Goal: Navigation & Orientation: Find specific page/section

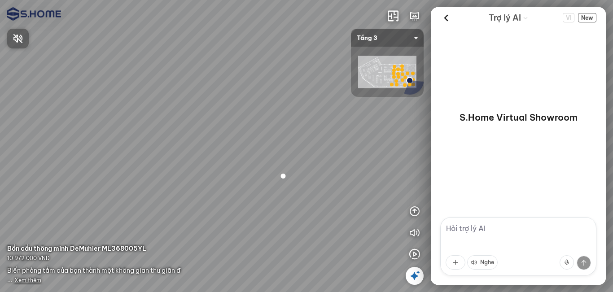
drag, startPoint x: 170, startPoint y: 105, endPoint x: 261, endPoint y: 113, distance: 91.4
click at [259, 105] on div at bounding box center [306, 146] width 613 height 292
drag, startPoint x: 128, startPoint y: 118, endPoint x: 249, endPoint y: 114, distance: 121.6
click at [238, 113] on div at bounding box center [306, 146] width 613 height 292
drag, startPoint x: 235, startPoint y: 115, endPoint x: 311, endPoint y: 120, distance: 76.0
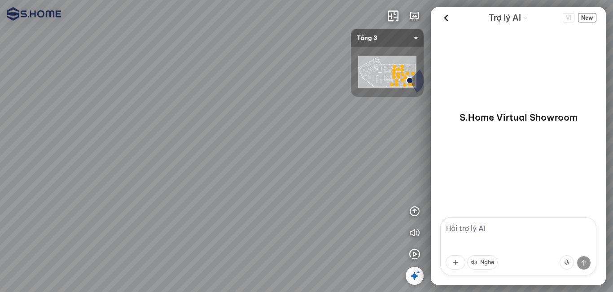
click at [306, 120] on div at bounding box center [306, 146] width 613 height 292
drag, startPoint x: 310, startPoint y: 121, endPoint x: 236, endPoint y: 174, distance: 91.4
click at [236, 174] on div at bounding box center [306, 146] width 613 height 292
drag, startPoint x: 306, startPoint y: 165, endPoint x: 321, endPoint y: 101, distance: 65.4
click at [321, 101] on div at bounding box center [306, 146] width 613 height 292
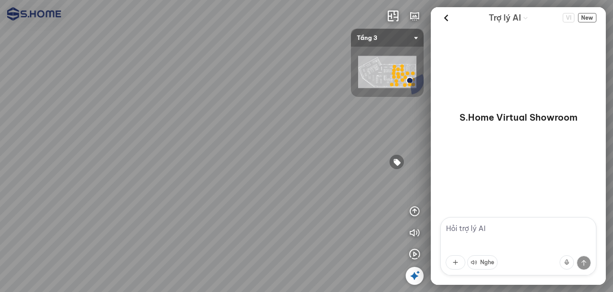
drag, startPoint x: 305, startPoint y: 127, endPoint x: 168, endPoint y: 115, distance: 137.4
click at [168, 115] on div at bounding box center [306, 146] width 613 height 292
drag, startPoint x: 251, startPoint y: 112, endPoint x: 297, endPoint y: 158, distance: 65.7
click at [297, 158] on div at bounding box center [306, 146] width 613 height 292
drag, startPoint x: 238, startPoint y: 132, endPoint x: 279, endPoint y: 128, distance: 41.0
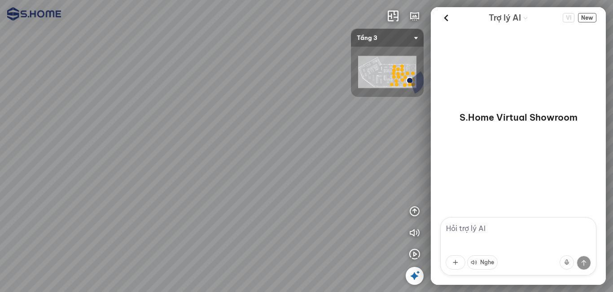
click at [279, 128] on div at bounding box center [306, 146] width 613 height 292
drag, startPoint x: 252, startPoint y: 130, endPoint x: 394, endPoint y: 154, distance: 143.8
click at [388, 153] on div at bounding box center [306, 146] width 613 height 292
drag, startPoint x: 319, startPoint y: 146, endPoint x: 402, endPoint y: 122, distance: 87.1
click at [375, 124] on div at bounding box center [306, 146] width 613 height 292
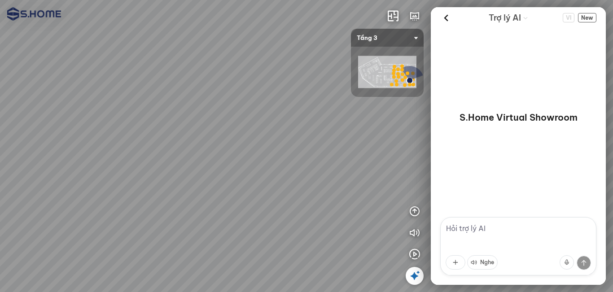
drag, startPoint x: 306, startPoint y: 126, endPoint x: 408, endPoint y: 125, distance: 102.3
click at [375, 122] on div at bounding box center [306, 146] width 613 height 292
drag, startPoint x: 283, startPoint y: 122, endPoint x: 361, endPoint y: 126, distance: 77.7
click at [358, 125] on div at bounding box center [306, 146] width 613 height 292
drag, startPoint x: 284, startPoint y: 131, endPoint x: 290, endPoint y: 90, distance: 41.7
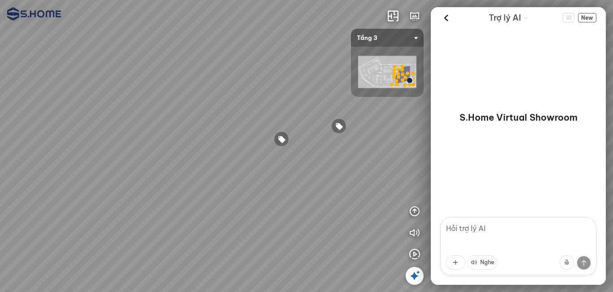
click at [290, 90] on div at bounding box center [306, 146] width 613 height 292
drag, startPoint x: 144, startPoint y: 89, endPoint x: 227, endPoint y: 64, distance: 87.0
click at [227, 64] on div at bounding box center [306, 146] width 613 height 292
drag, startPoint x: 153, startPoint y: 81, endPoint x: 253, endPoint y: 89, distance: 100.4
click at [253, 89] on div at bounding box center [306, 146] width 613 height 292
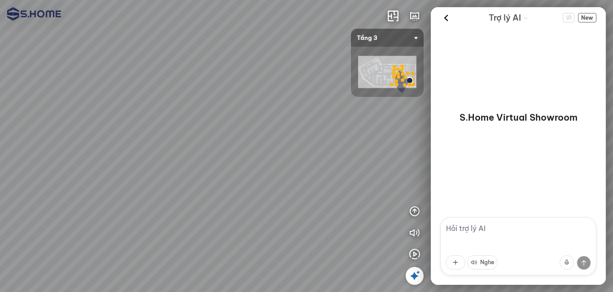
drag, startPoint x: 236, startPoint y: 91, endPoint x: 315, endPoint y: 94, distance: 79.5
click at [311, 93] on div at bounding box center [306, 146] width 613 height 292
drag, startPoint x: 256, startPoint y: 93, endPoint x: 366, endPoint y: 113, distance: 111.3
click at [364, 112] on div at bounding box center [306, 146] width 613 height 292
drag, startPoint x: 273, startPoint y: 104, endPoint x: 347, endPoint y: 106, distance: 74.5
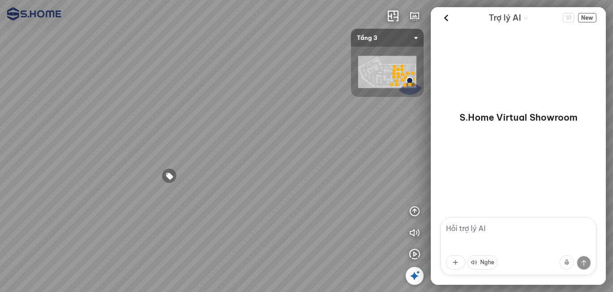
click at [347, 105] on div at bounding box center [306, 146] width 613 height 292
drag, startPoint x: 238, startPoint y: 101, endPoint x: 297, endPoint y: 146, distance: 73.9
click at [297, 146] on div at bounding box center [306, 146] width 613 height 292
drag, startPoint x: 266, startPoint y: 122, endPoint x: 209, endPoint y: 129, distance: 57.4
click at [209, 129] on div at bounding box center [306, 146] width 613 height 292
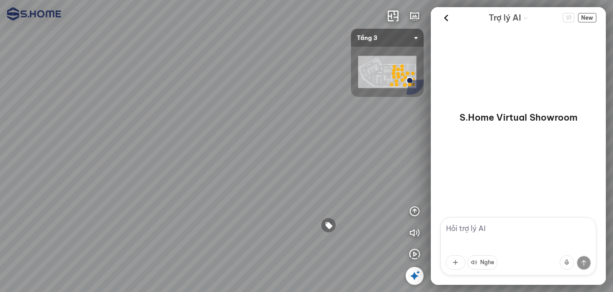
drag, startPoint x: 255, startPoint y: 138, endPoint x: 282, endPoint y: 124, distance: 30.5
click at [268, 127] on div at bounding box center [306, 146] width 613 height 292
drag, startPoint x: 241, startPoint y: 133, endPoint x: 280, endPoint y: 122, distance: 40.9
click at [276, 122] on div at bounding box center [306, 146] width 613 height 292
drag, startPoint x: 247, startPoint y: 142, endPoint x: 231, endPoint y: 123, distance: 24.8
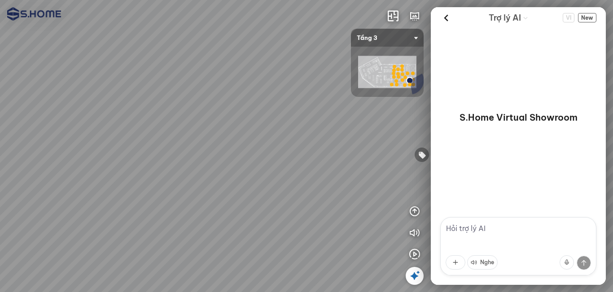
click at [231, 123] on div at bounding box center [306, 146] width 613 height 292
